Goal: Information Seeking & Learning: Learn about a topic

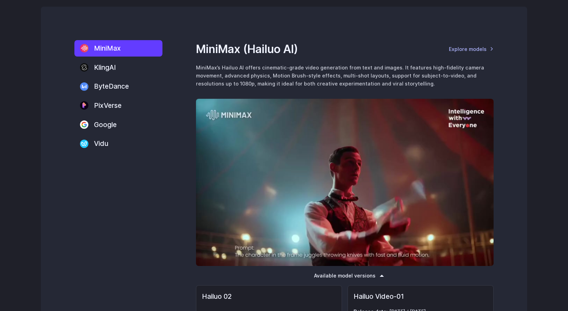
scroll to position [936, 0]
click at [111, 88] on label "ByteDance" at bounding box center [118, 86] width 88 height 16
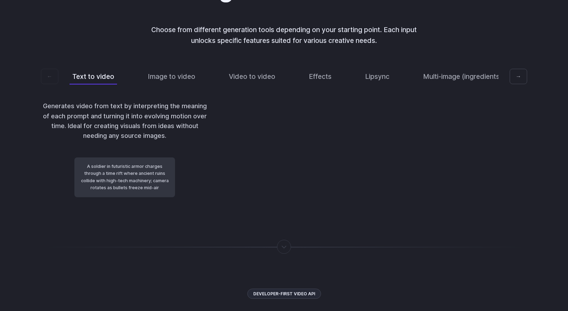
scroll to position [1445, 0]
click at [165, 74] on button "Image to video" at bounding box center [171, 76] width 53 height 16
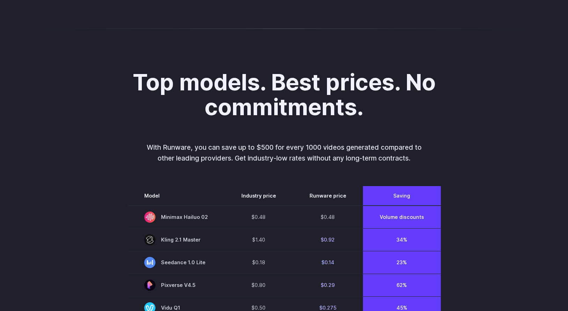
scroll to position [0, 0]
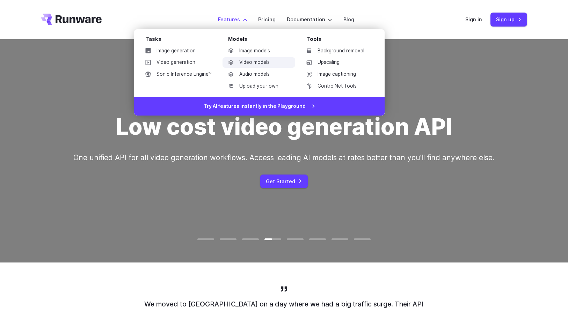
click at [260, 63] on link "Video models" at bounding box center [259, 62] width 73 height 10
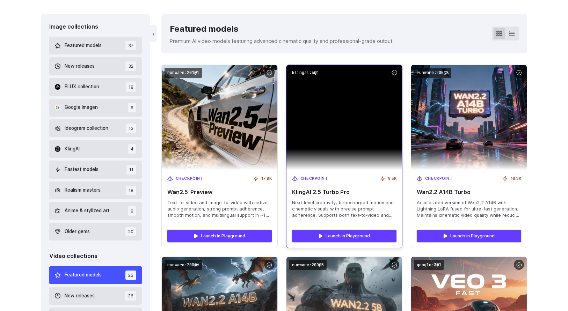
scroll to position [195, 0]
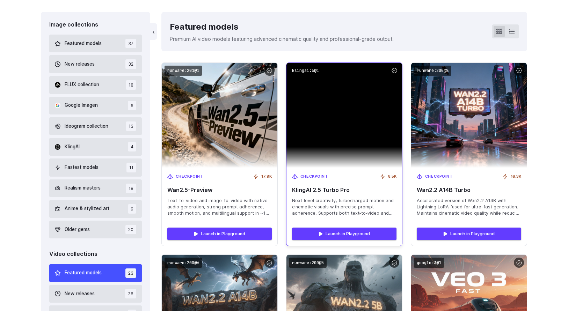
click at [343, 112] on img at bounding box center [345, 115] width 116 height 105
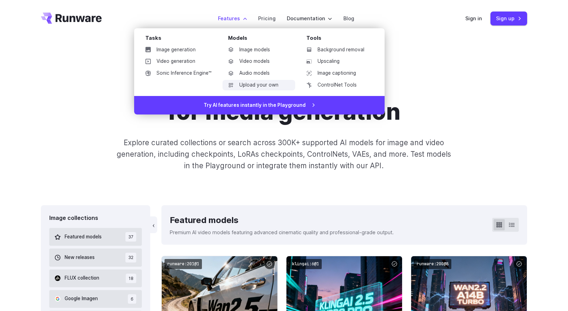
scroll to position [0, 0]
